Goal: Transaction & Acquisition: Subscribe to service/newsletter

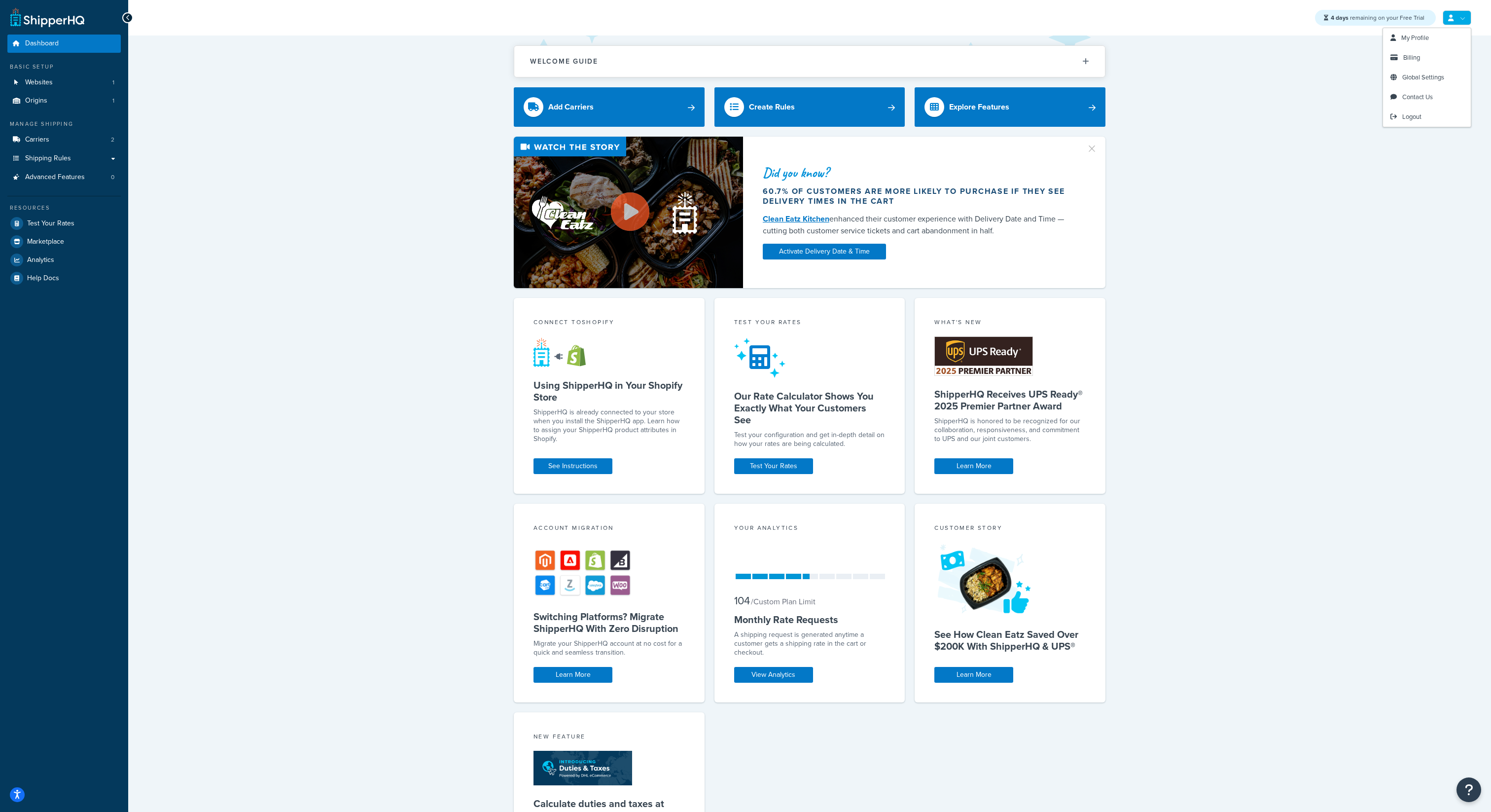
click at [1451, 22] on link at bounding box center [1457, 18] width 28 height 15
click at [1431, 59] on link "Billing" at bounding box center [1426, 57] width 87 height 20
click at [1409, 62] on link "Billing" at bounding box center [1426, 57] width 87 height 20
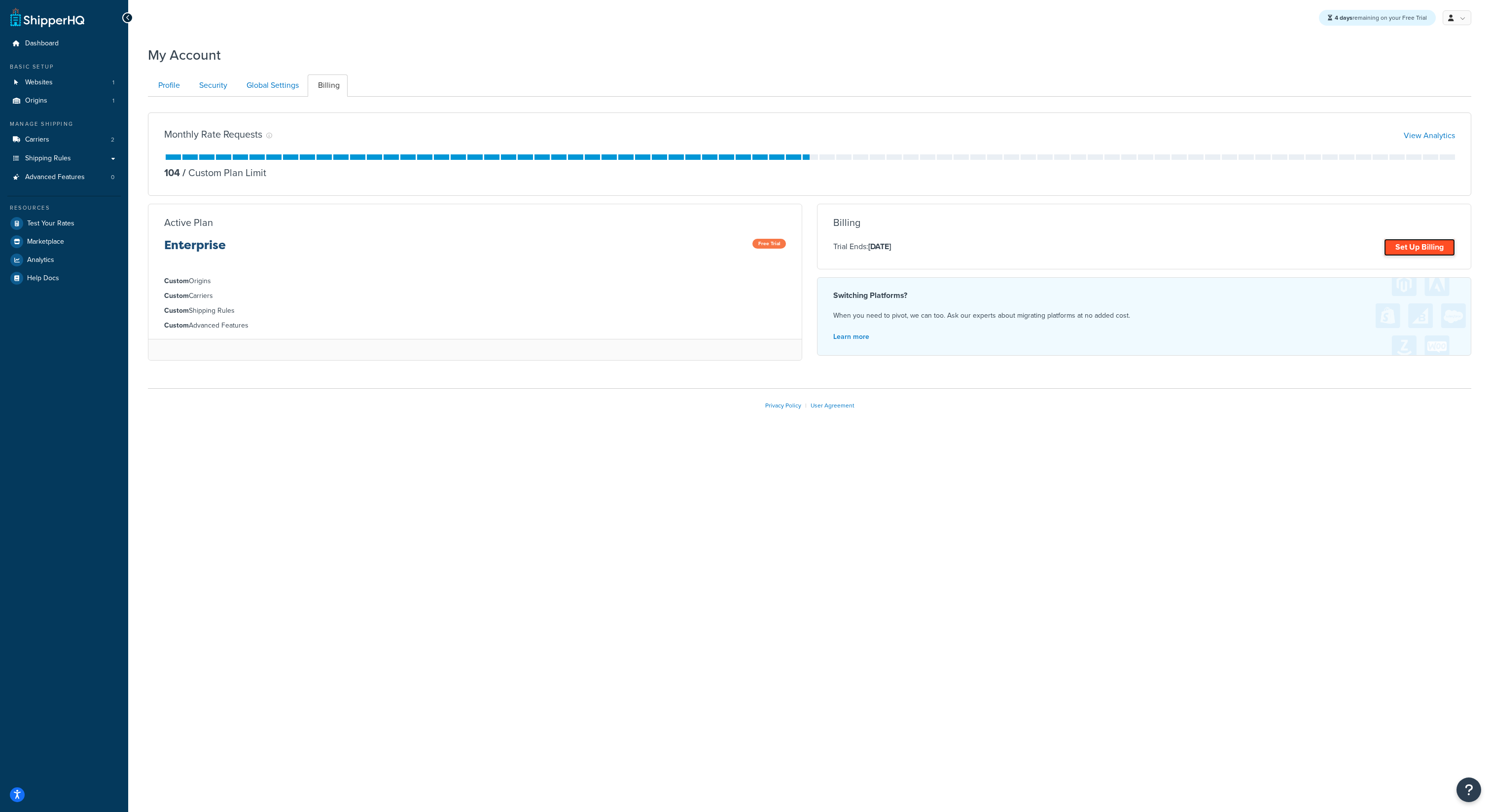
click at [1401, 249] on link "Set Up Billing" at bounding box center [1420, 247] width 71 height 17
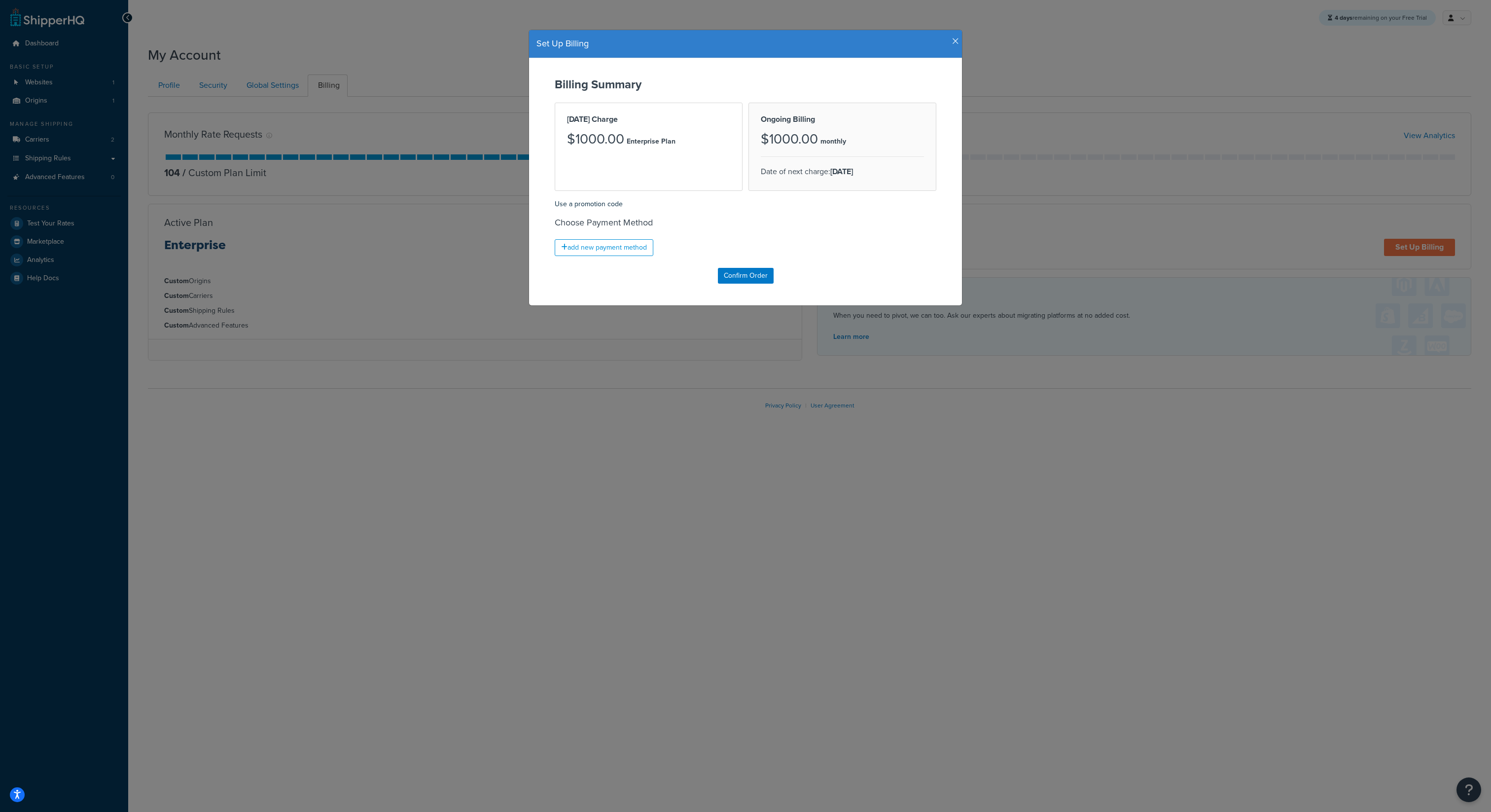
click at [955, 41] on icon "button" at bounding box center [955, 40] width 7 height 8
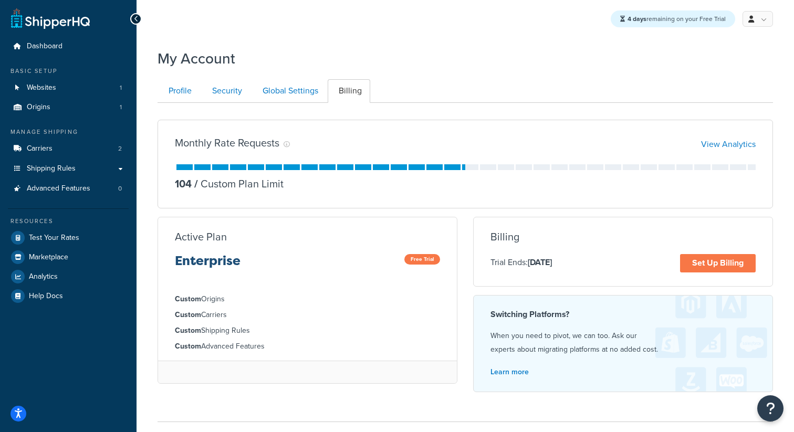
click at [559, 37] on div "4 days remaining on your Free Trial My Profile Billing Global Settings Contact …" at bounding box center [466, 19] width 658 height 38
